Goal: Find specific page/section: Find specific page/section

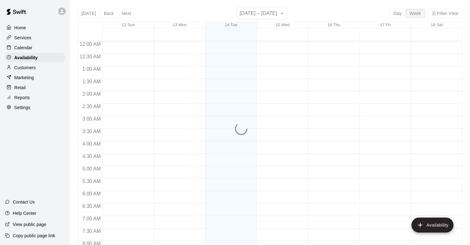
scroll to position [248, 0]
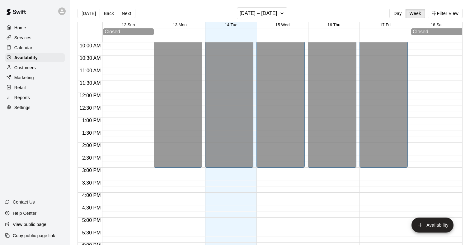
click at [21, 30] on p "Home" at bounding box center [20, 28] width 12 height 6
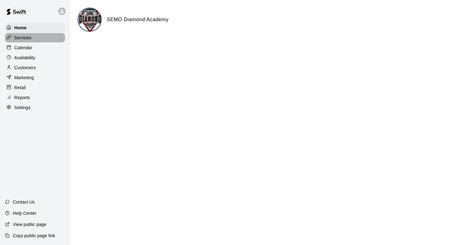
click at [23, 38] on p "Services" at bounding box center [22, 38] width 17 height 6
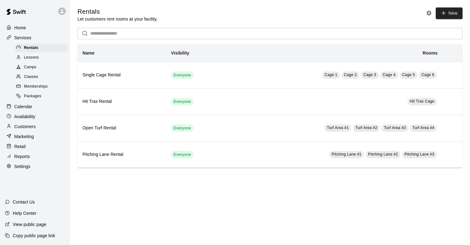
click at [31, 86] on span "Memberships" at bounding box center [36, 86] width 24 height 6
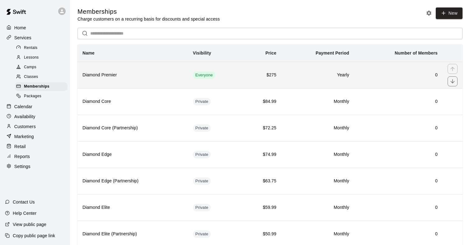
click at [103, 82] on th "Diamond Premier" at bounding box center [132, 75] width 110 height 26
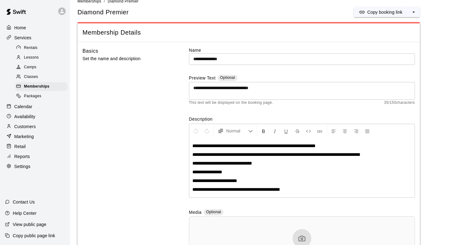
scroll to position [9, 0]
